Goal: Information Seeking & Learning: Learn about a topic

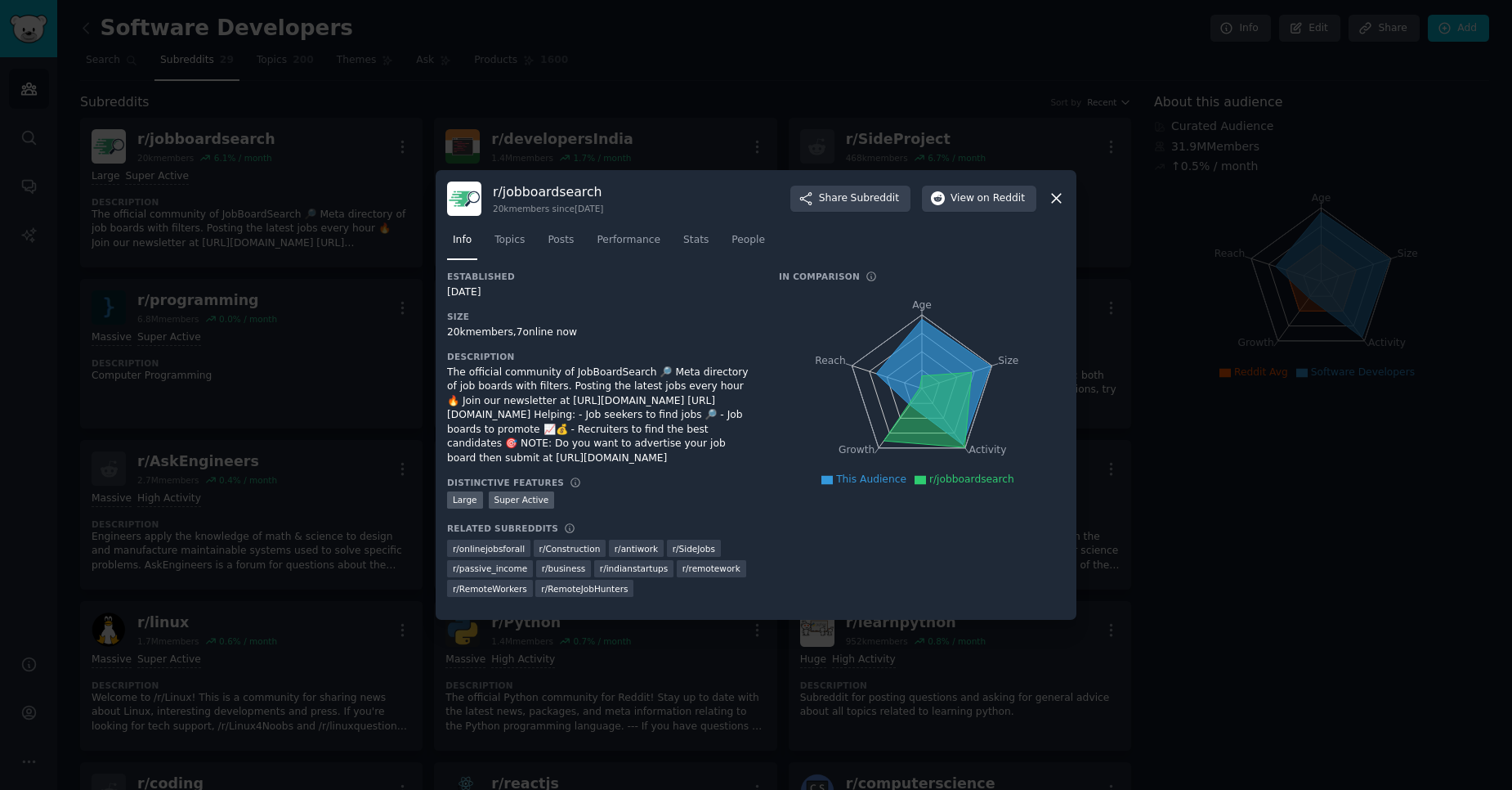
click at [1057, 202] on icon at bounding box center [1057, 198] width 17 height 17
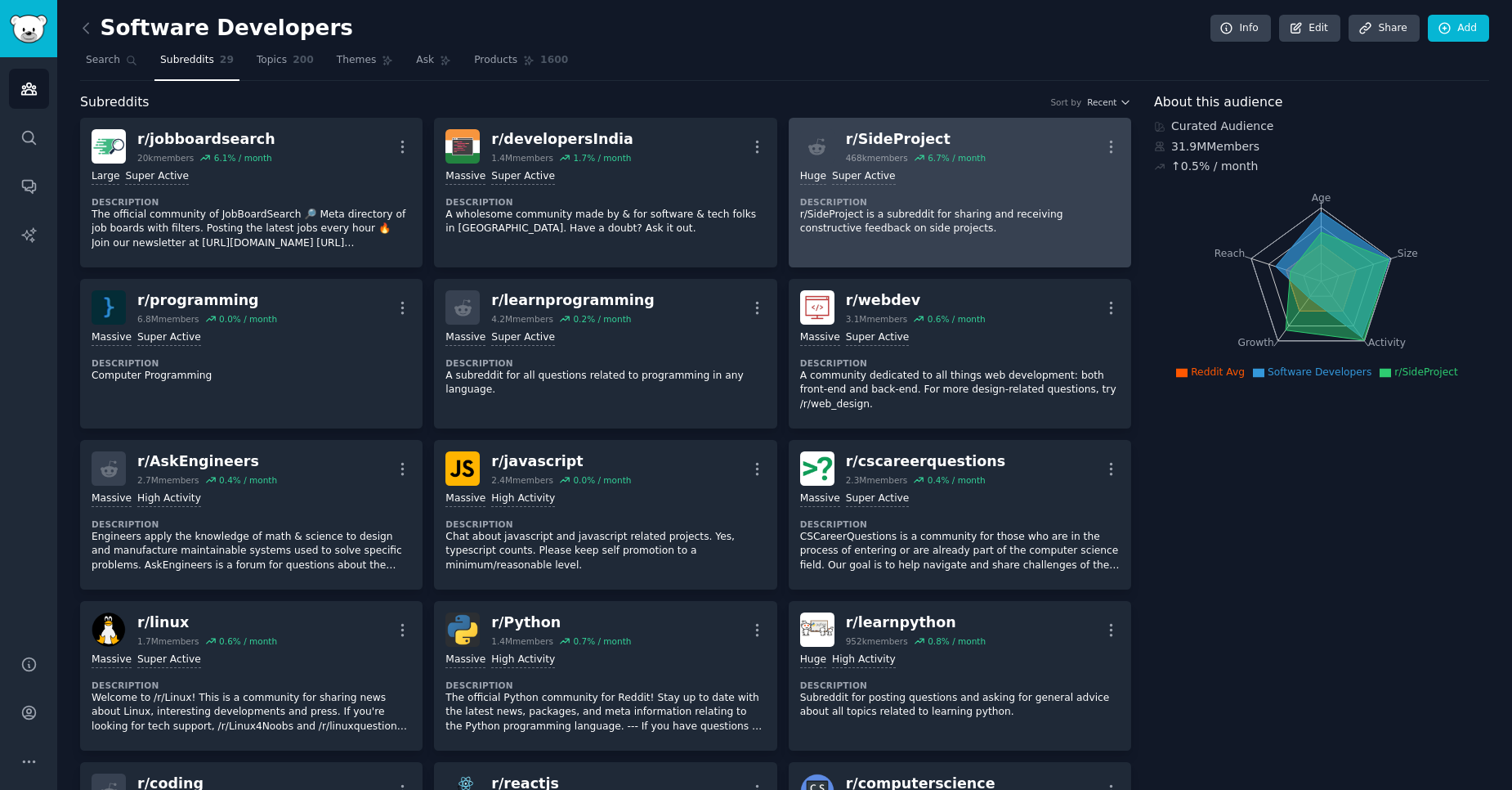
click at [990, 205] on dt "Description" at bounding box center [960, 202] width 319 height 11
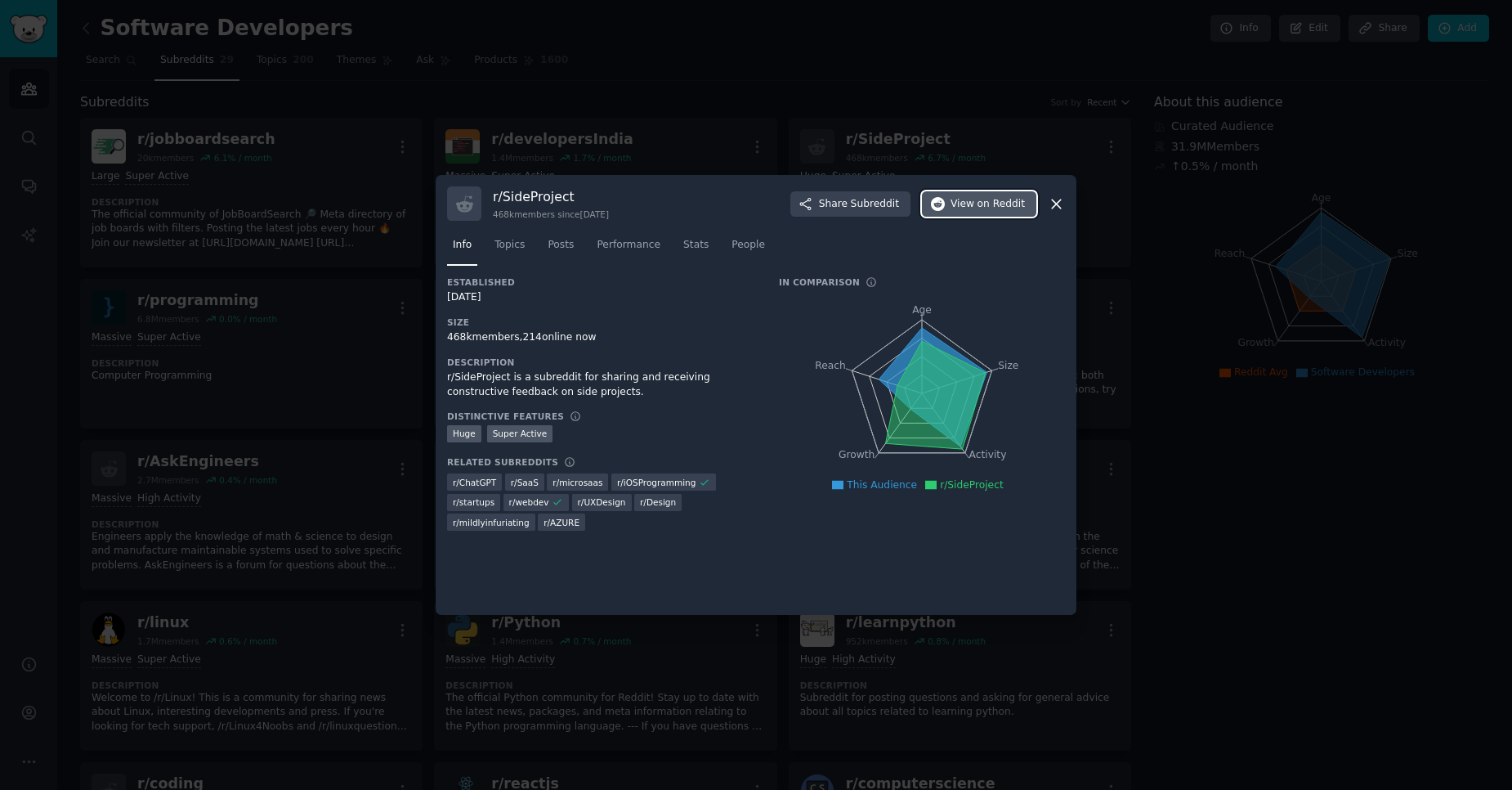
click at [967, 210] on span "View on Reddit" at bounding box center [988, 204] width 75 height 14
click at [1050, 214] on div "r/ SideProject 468k members since [DATE] Share Subreddit View on Reddit" at bounding box center [756, 204] width 618 height 34
click at [1060, 208] on icon at bounding box center [1056, 204] width 9 height 9
